Goal: Navigation & Orientation: Find specific page/section

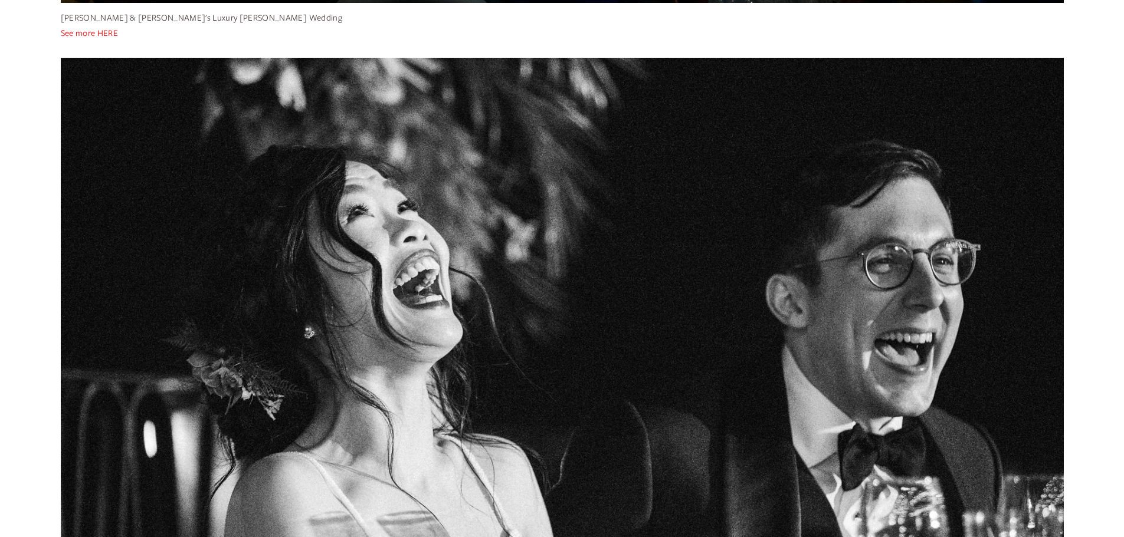
scroll to position [708, 0]
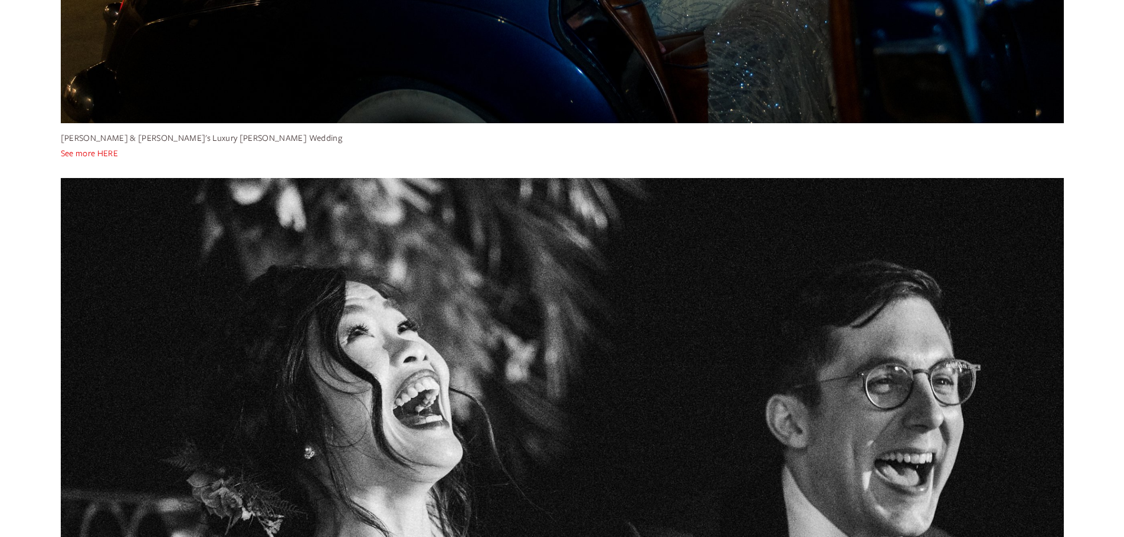
click at [101, 156] on link "See more HERE" at bounding box center [89, 152] width 57 height 11
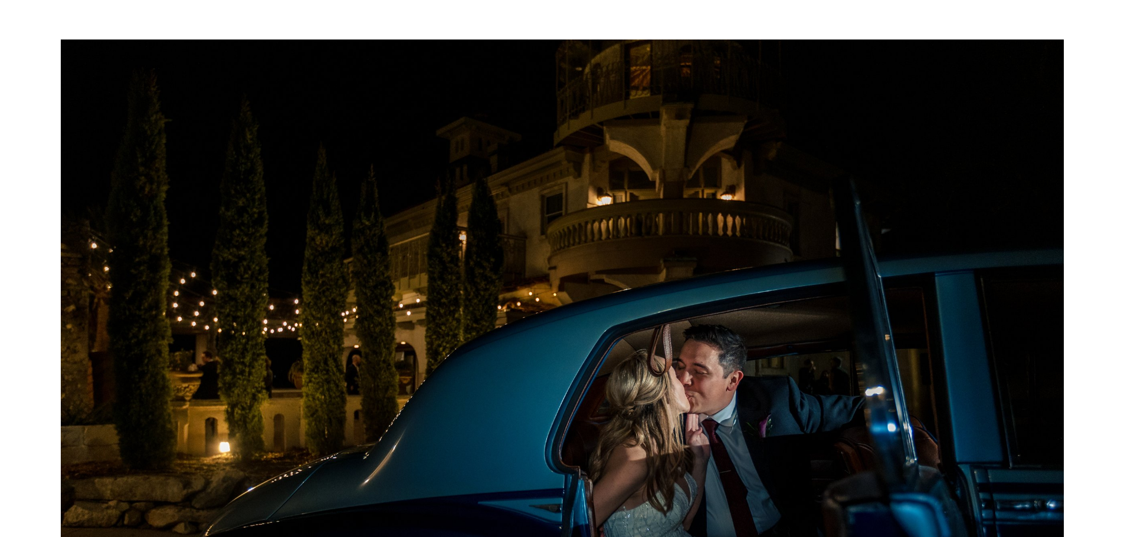
scroll to position [0, 0]
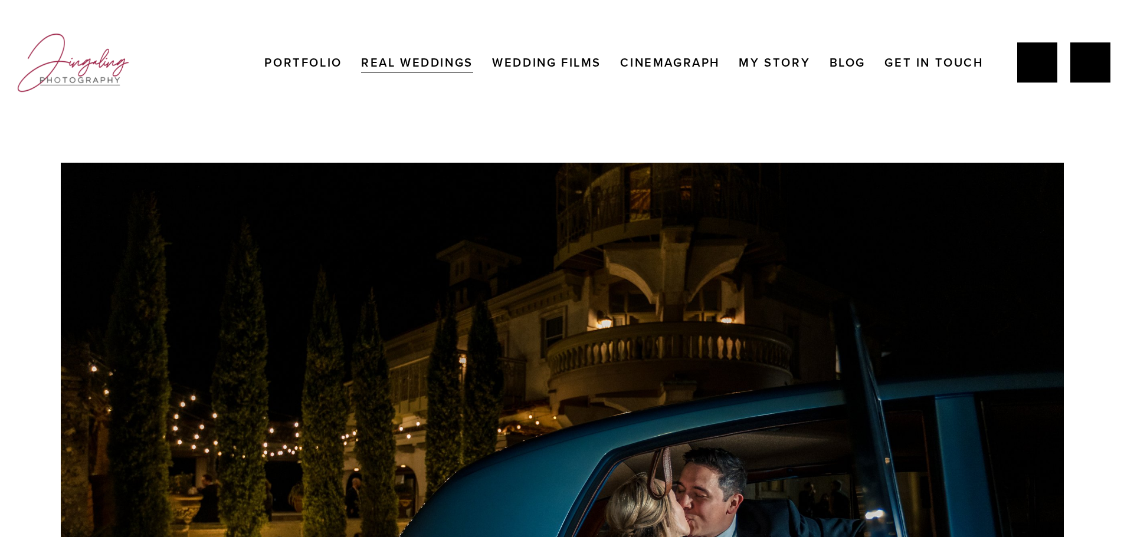
drag, startPoint x: 520, startPoint y: 68, endPoint x: 526, endPoint y: 67, distance: 6.5
click at [520, 68] on link "Wedding Films" at bounding box center [546, 63] width 109 height 24
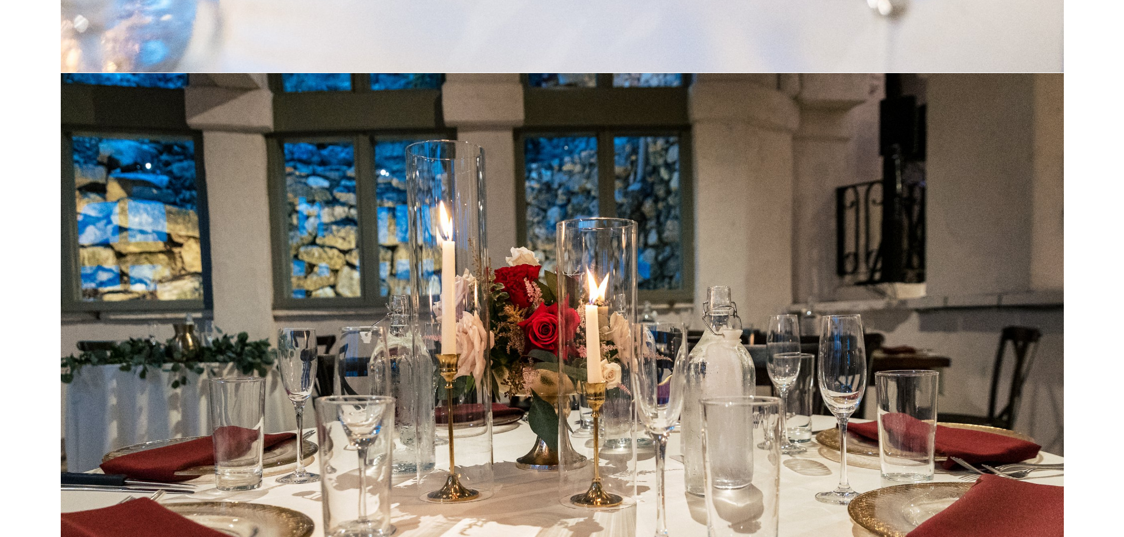
scroll to position [42223, 0]
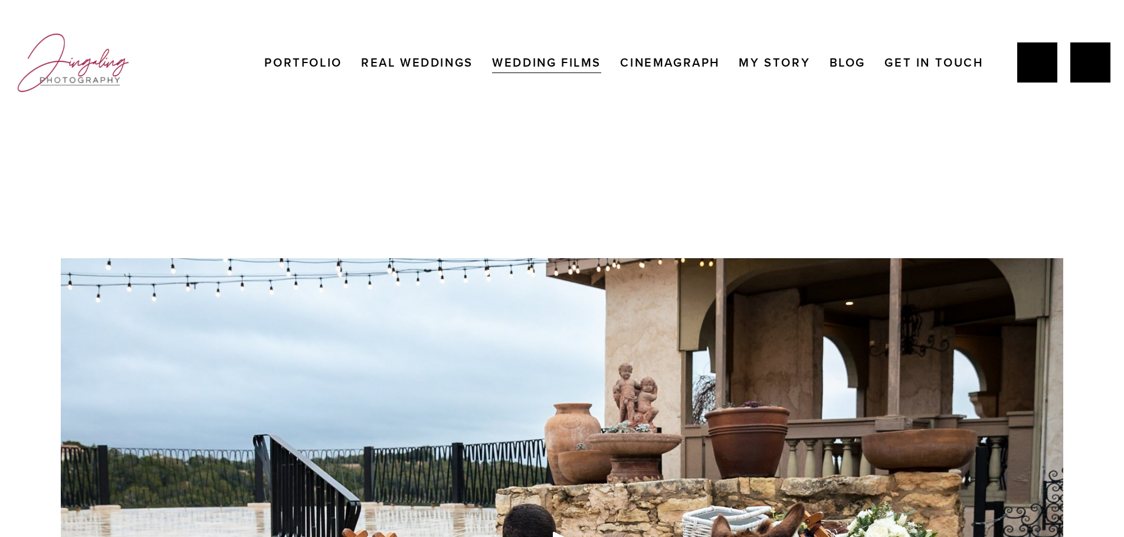
click at [312, 60] on link "Portfolio" at bounding box center [302, 63] width 77 height 24
